Goal: Entertainment & Leisure: Consume media (video, audio)

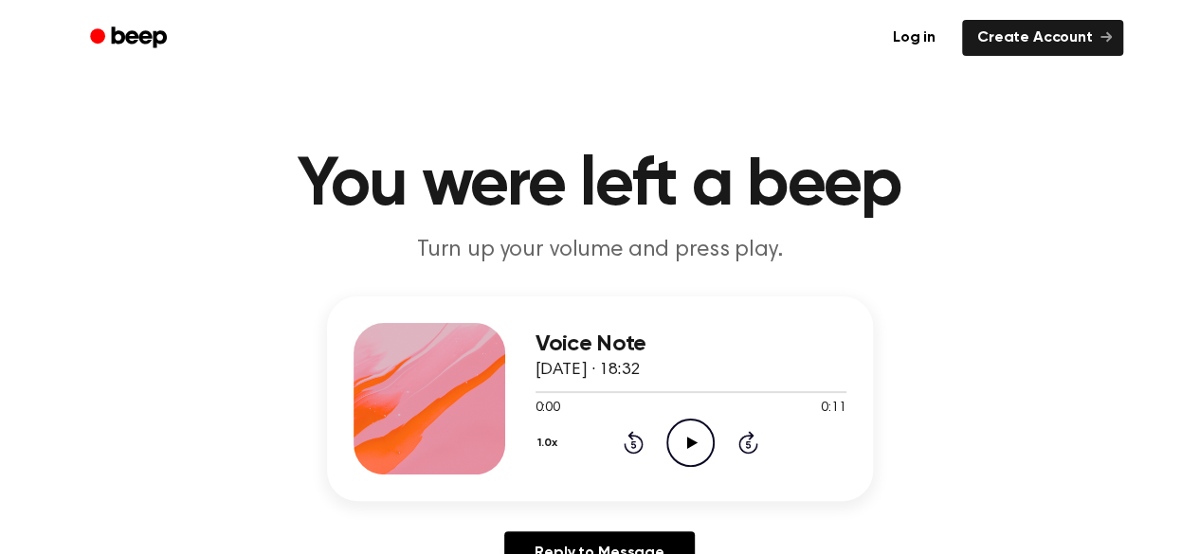
click at [686, 434] on icon "Play Audio" at bounding box center [690, 443] width 48 height 48
click at [689, 447] on icon "Play Audio" at bounding box center [690, 443] width 48 height 48
click at [695, 449] on icon "Play Audio" at bounding box center [690, 443] width 48 height 48
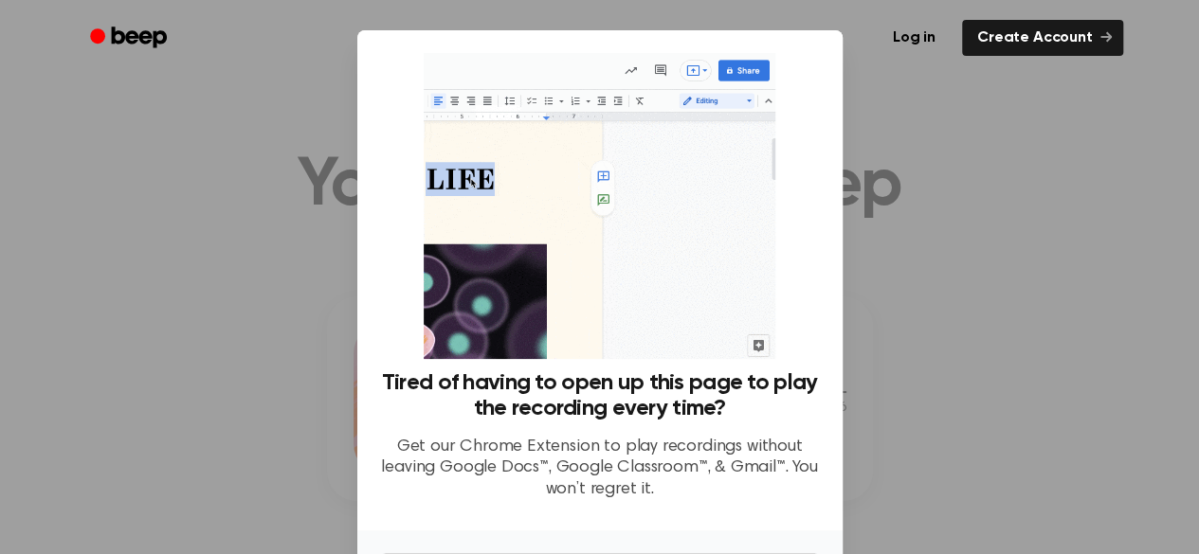
click at [1028, 88] on div at bounding box center [599, 277] width 1199 height 554
click at [1029, 89] on div at bounding box center [599, 277] width 1199 height 554
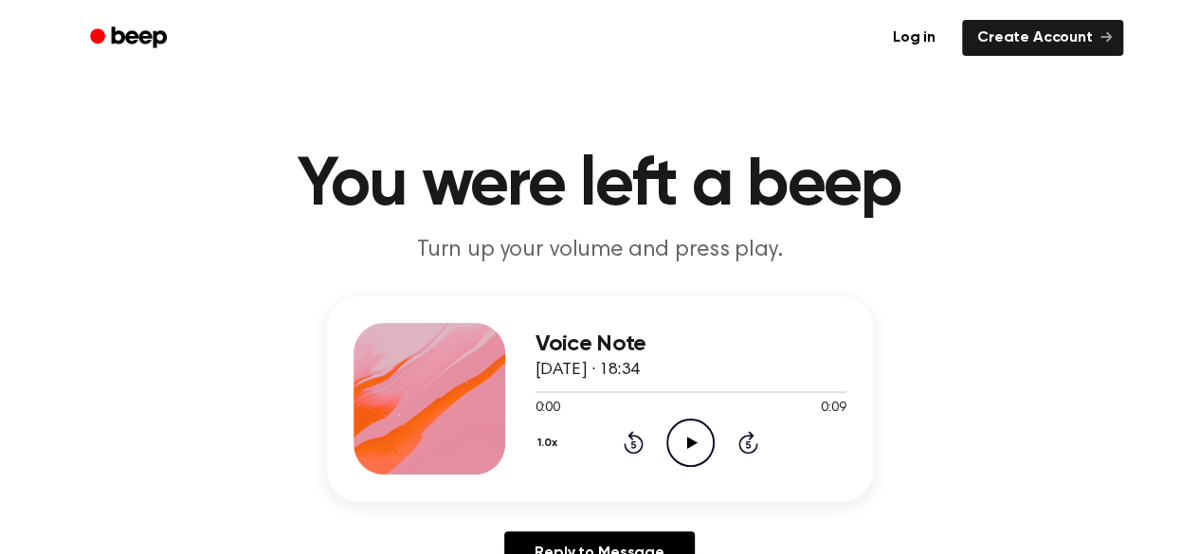
click at [704, 439] on icon "Play Audio" at bounding box center [690, 443] width 48 height 48
click at [684, 442] on icon "Play Audio" at bounding box center [690, 443] width 48 height 48
click at [706, 441] on icon "Play Audio" at bounding box center [690, 443] width 48 height 48
click at [695, 444] on icon "Play Audio" at bounding box center [690, 443] width 48 height 48
click at [688, 453] on icon "Play Audio" at bounding box center [690, 443] width 48 height 48
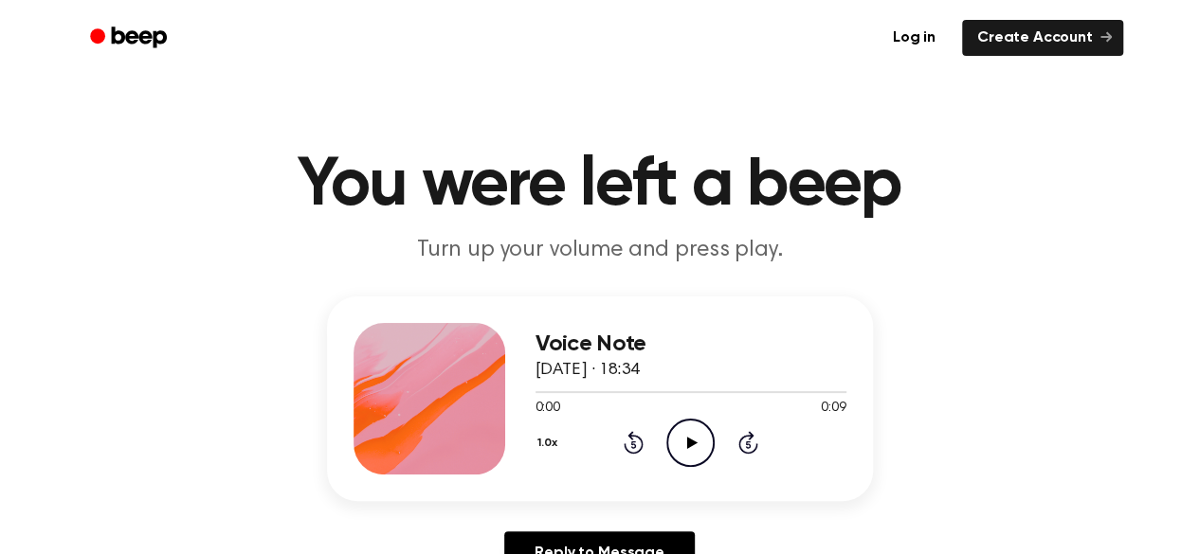
click at [690, 439] on icon at bounding box center [692, 443] width 10 height 12
click at [688, 439] on icon at bounding box center [692, 443] width 10 height 12
